Goal: Find specific page/section: Find specific page/section

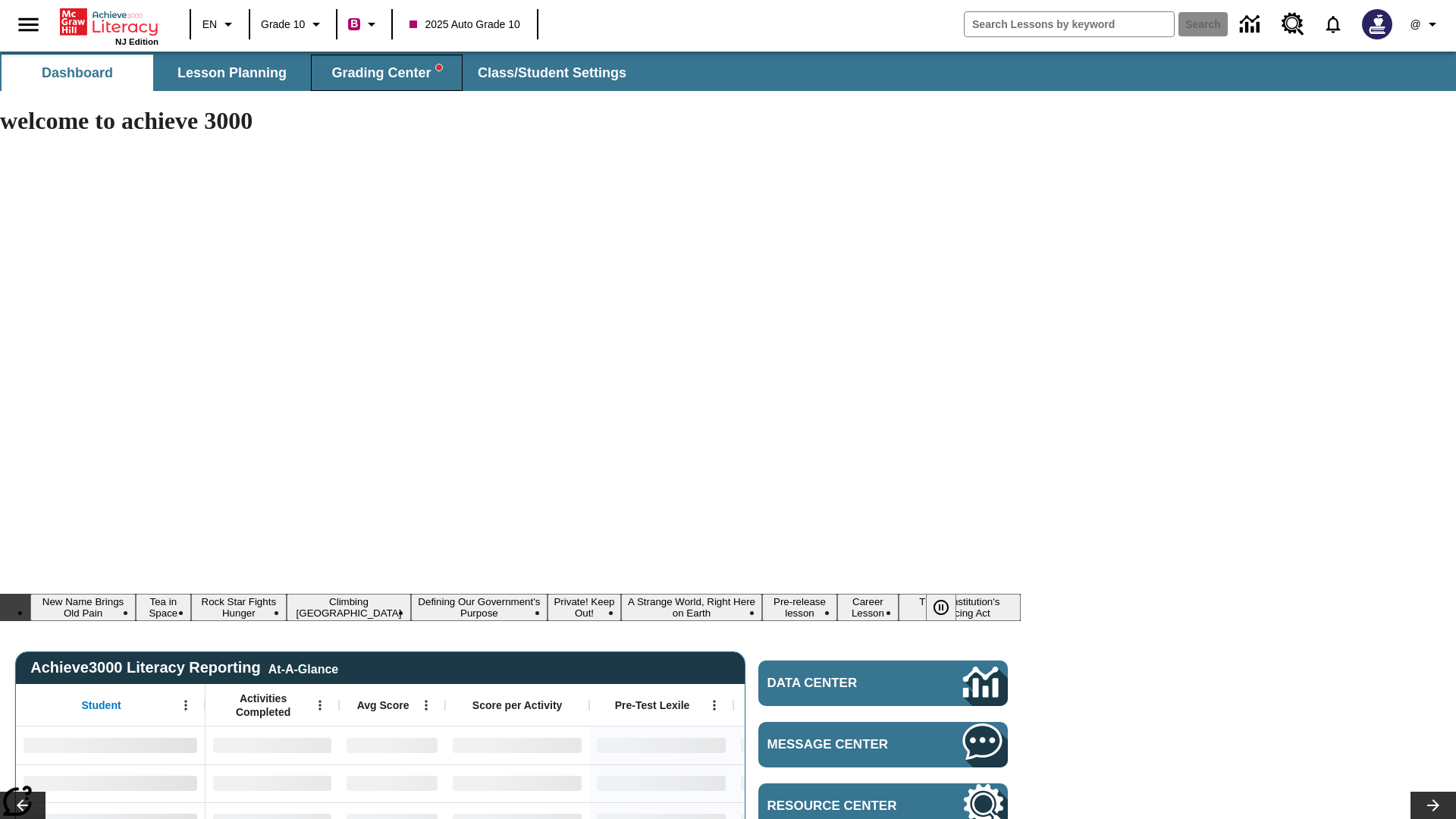
click at [387, 73] on span "Grading Center" at bounding box center [386, 73] width 110 height 18
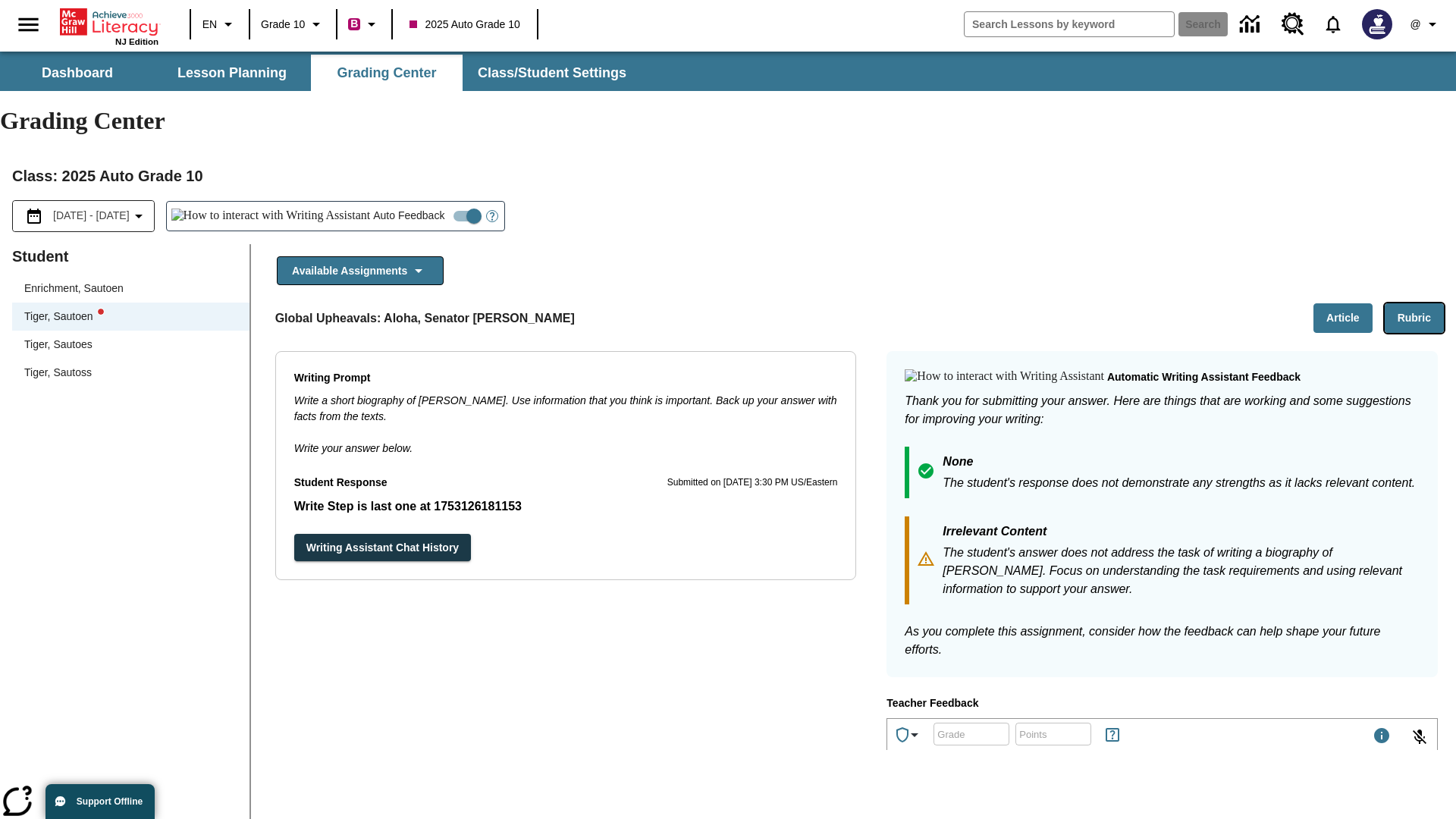
click at [1414, 303] on button "Rubric" at bounding box center [1414, 317] width 59 height 29
click at [1343, 303] on button "Article" at bounding box center [1343, 317] width 59 height 29
click at [220, 24] on icon "Language: EN, Select a language" at bounding box center [228, 24] width 18 height 18
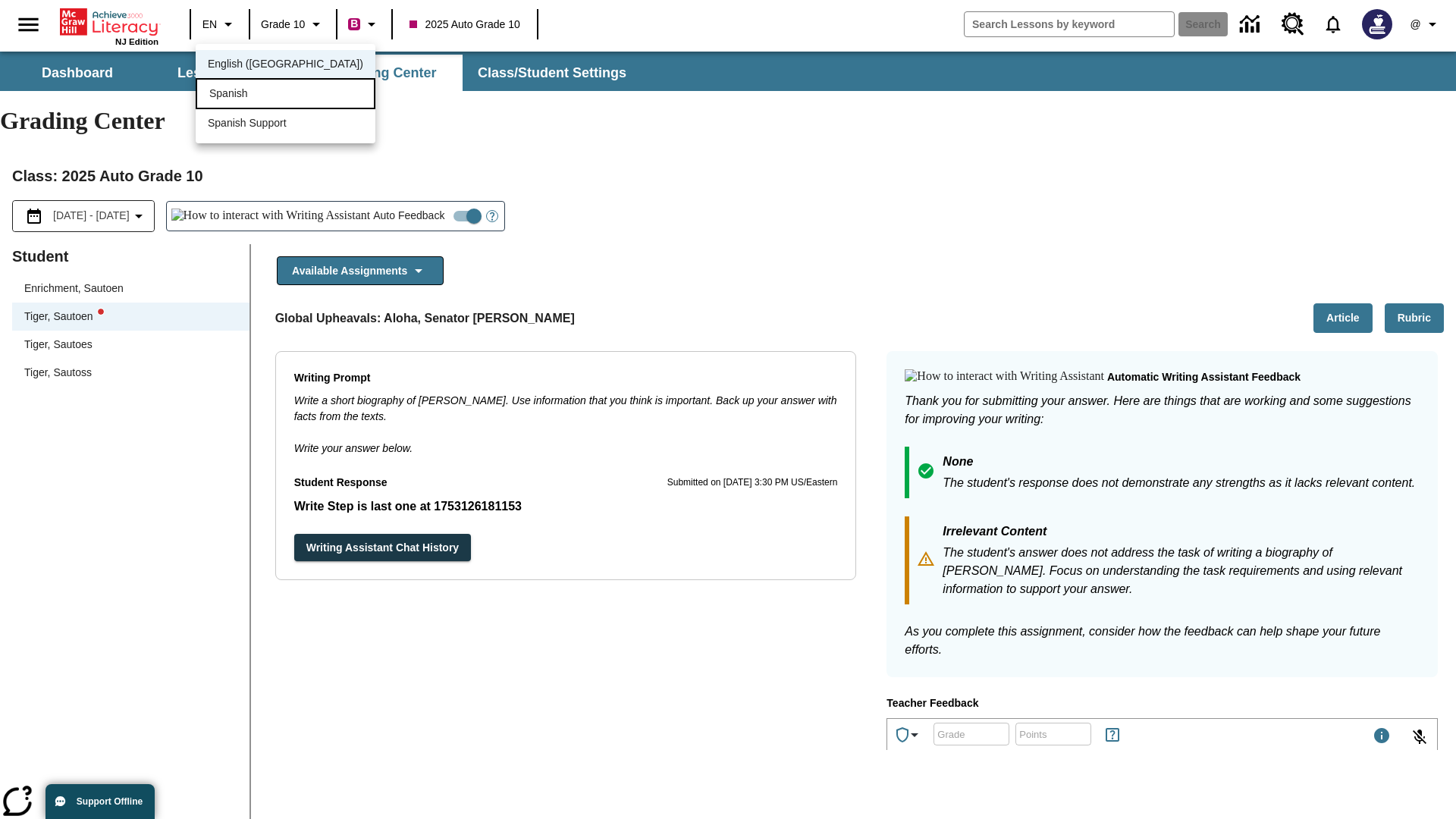
click at [252, 94] on div "Spanish" at bounding box center [286, 94] width 180 height 31
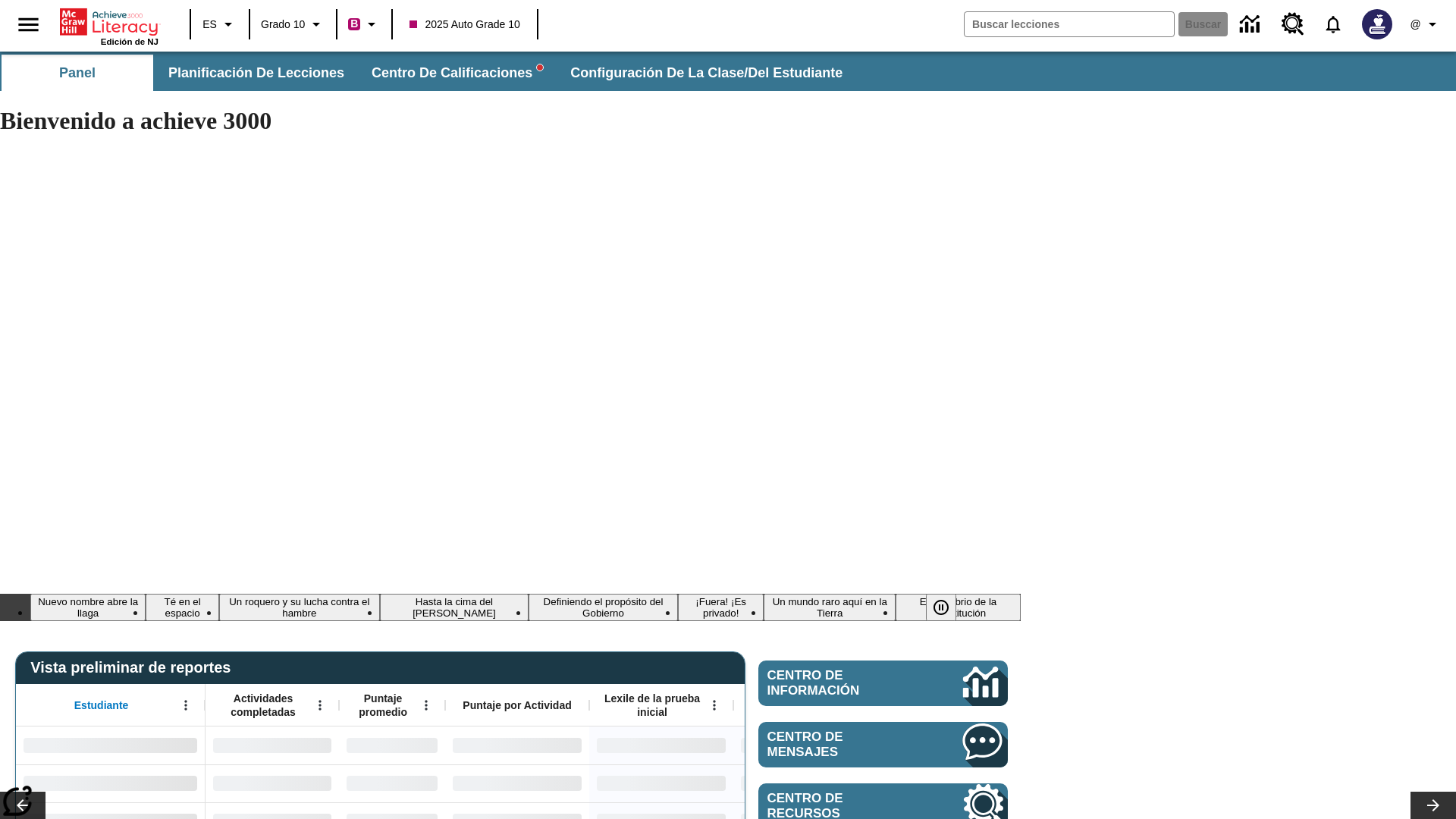
type input "-1"
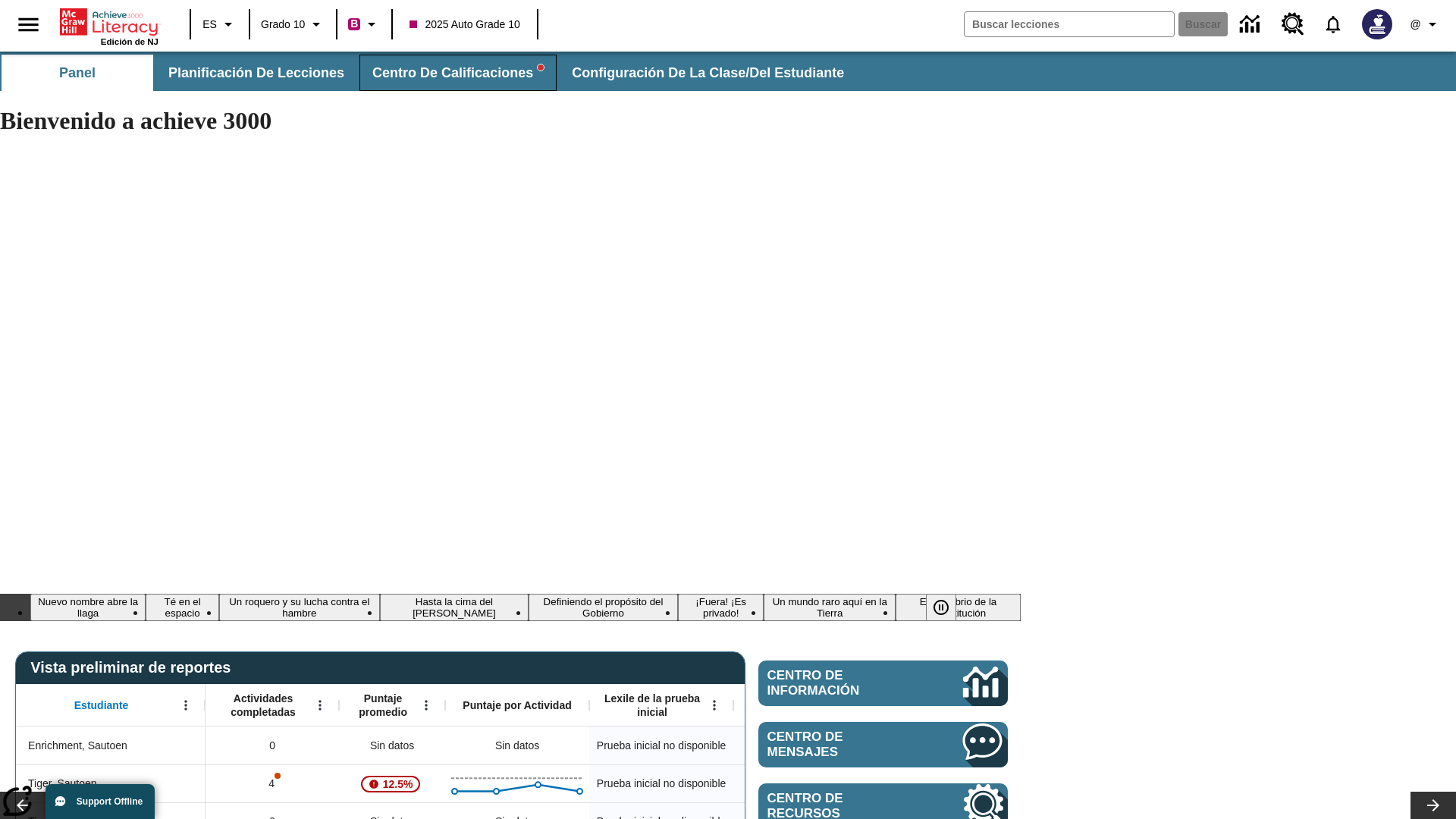
click at [451, 73] on span "Centro de calificaciones" at bounding box center [458, 73] width 171 height 18
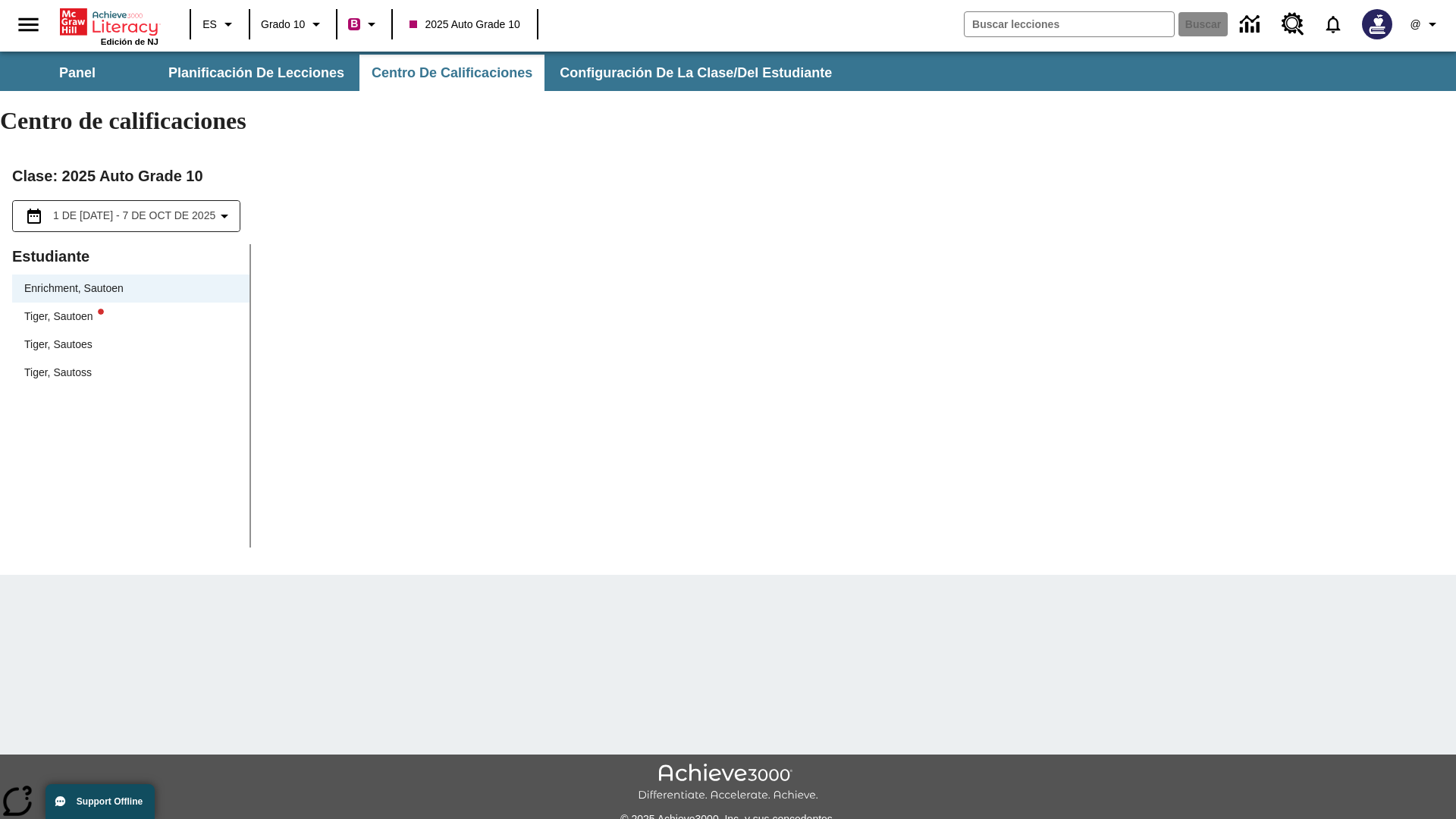
click at [130, 308] on div "Tiger, Sautoen" at bounding box center [130, 316] width 213 height 16
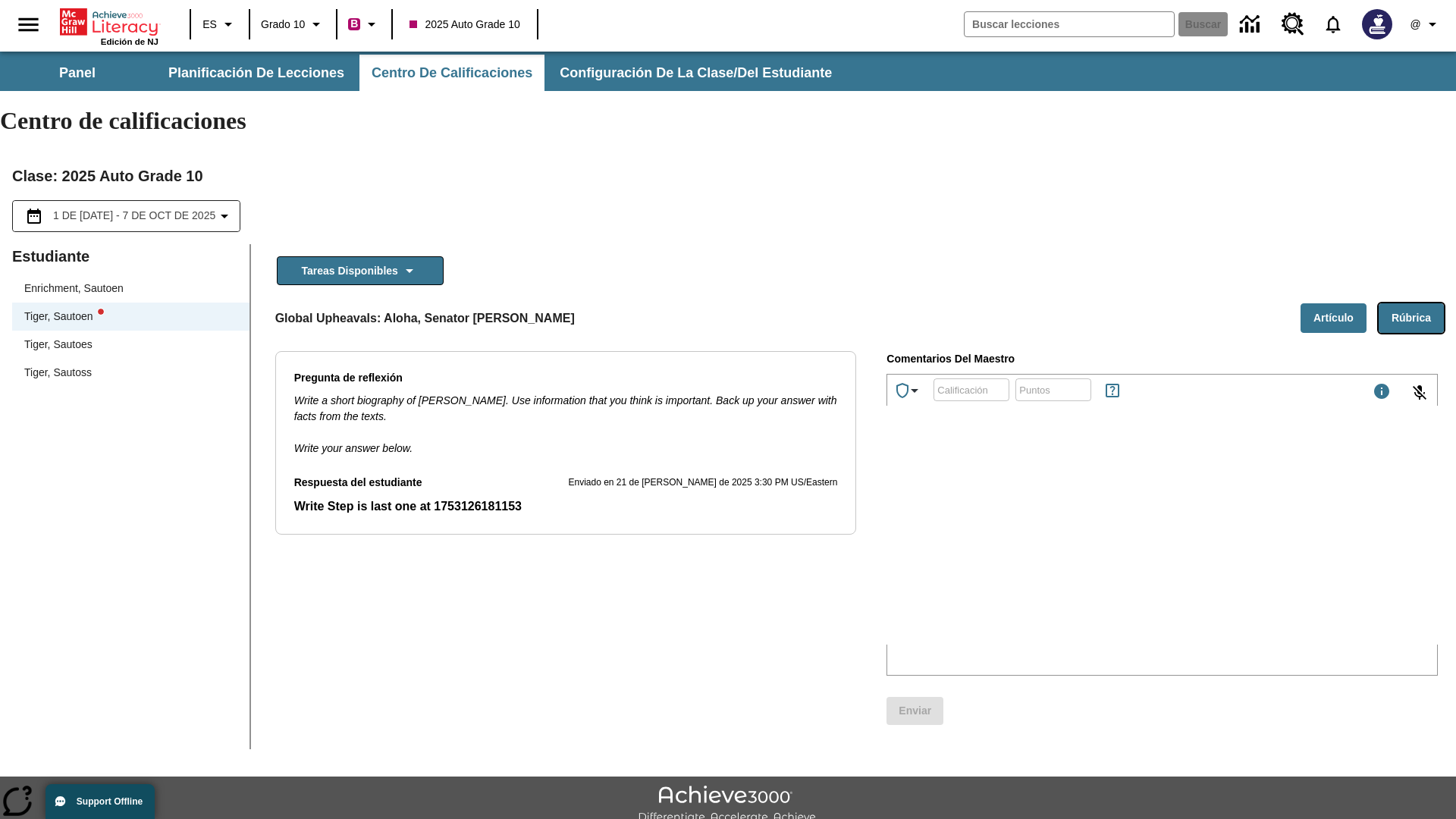
click at [1411, 303] on button "Rúbrica" at bounding box center [1411, 317] width 65 height 29
click at [1333, 303] on button "Artículo" at bounding box center [1334, 317] width 66 height 29
